Goal: Check status: Check status

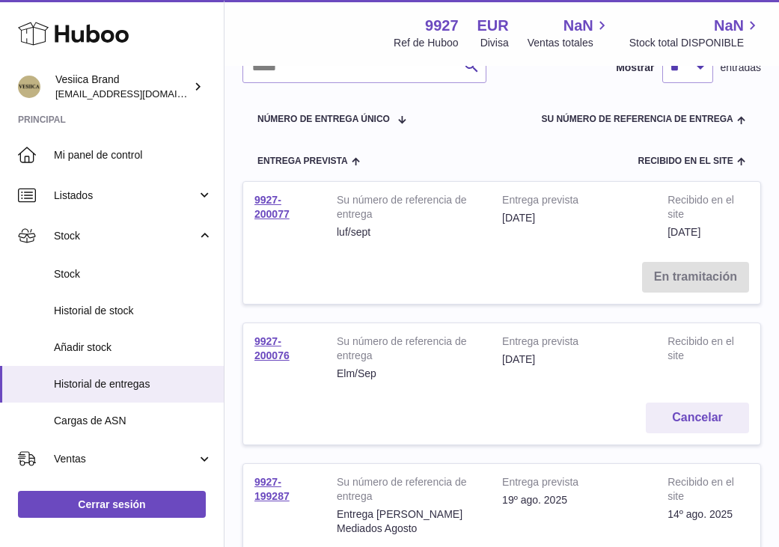
scroll to position [171, 0]
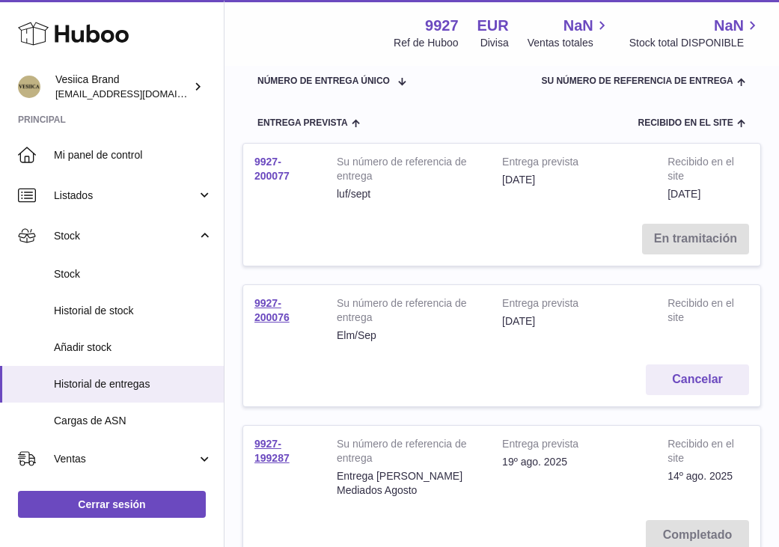
click at [281, 175] on link "9927-200077" at bounding box center [271, 169] width 35 height 26
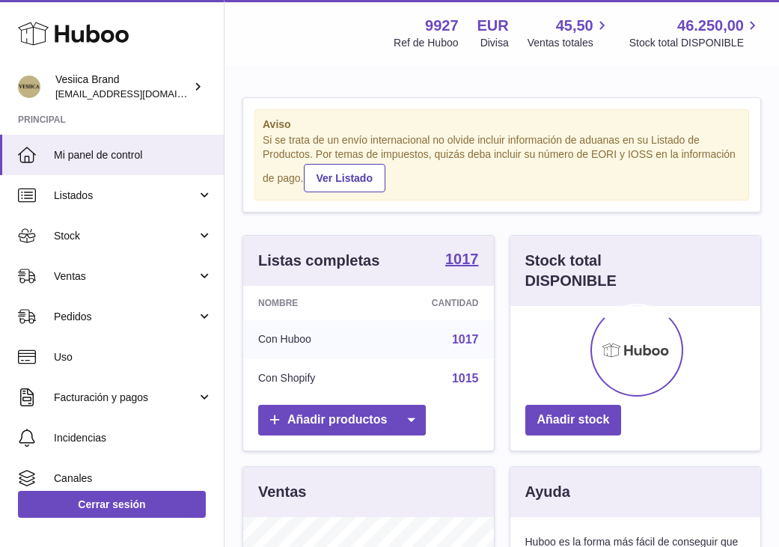
scroll to position [234, 250]
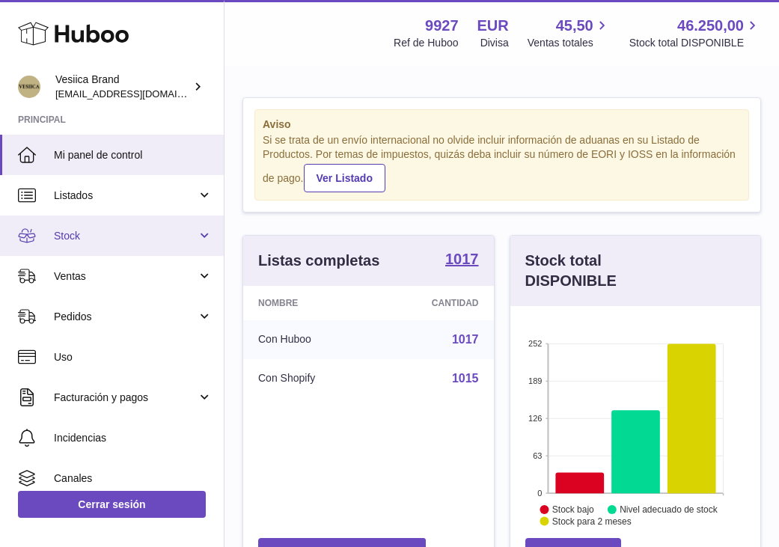
click at [165, 234] on span "Stock" at bounding box center [125, 236] width 143 height 14
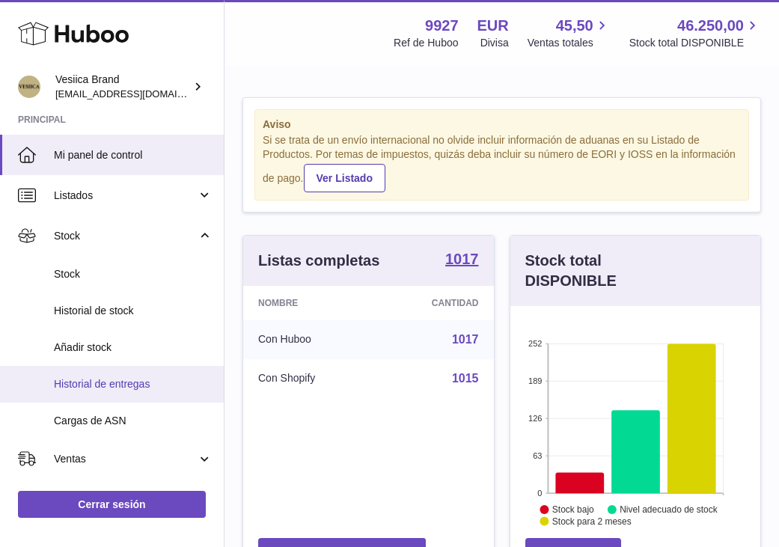
click at [75, 386] on span "Historial de entregas" at bounding box center [133, 384] width 159 height 14
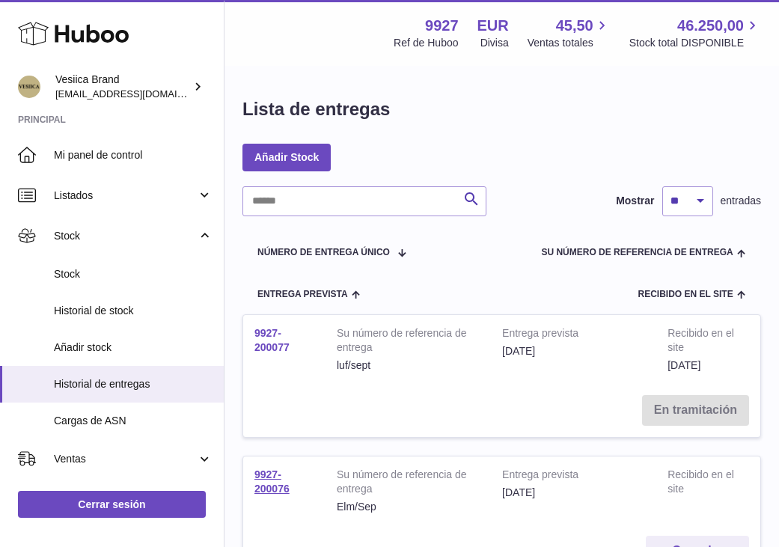
click at [265, 329] on link "9927-200077" at bounding box center [271, 340] width 35 height 26
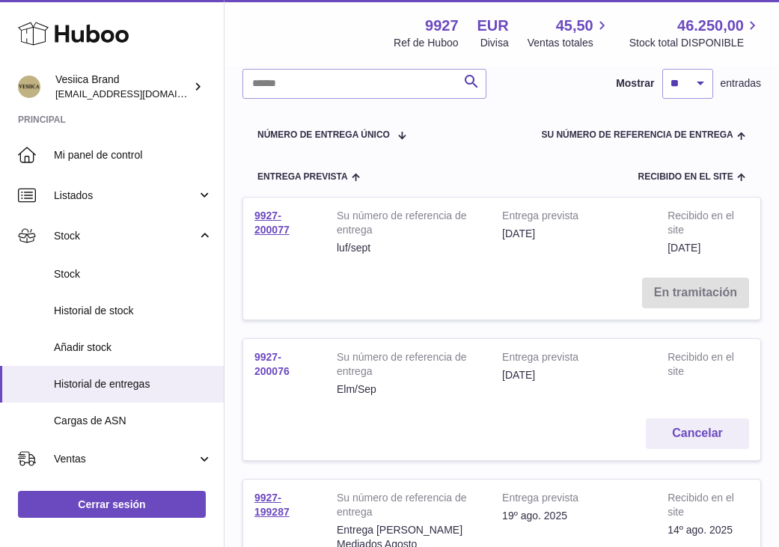
click at [275, 370] on link "9927-200076" at bounding box center [271, 364] width 35 height 26
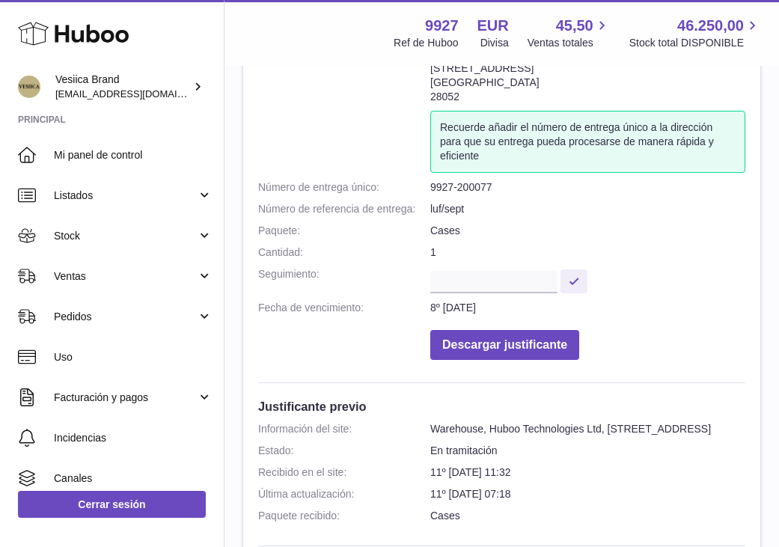
scroll to position [15, 0]
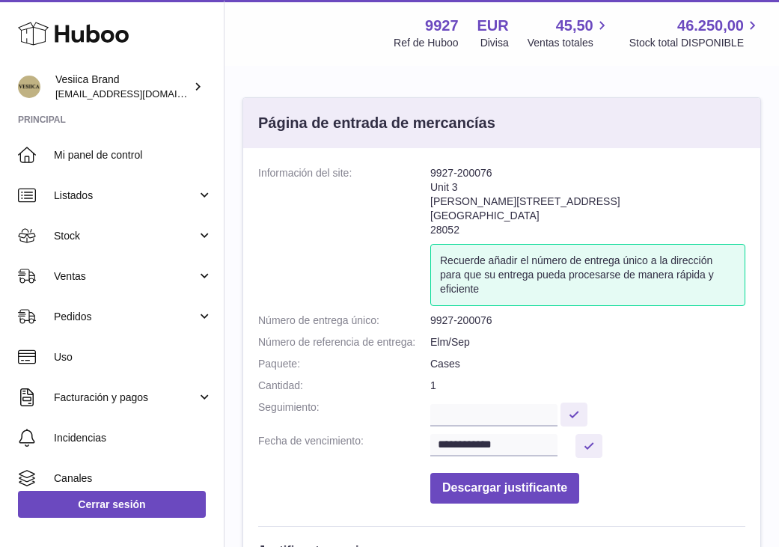
scroll to position [487, 0]
